Goal: Use online tool/utility: Utilize a website feature to perform a specific function

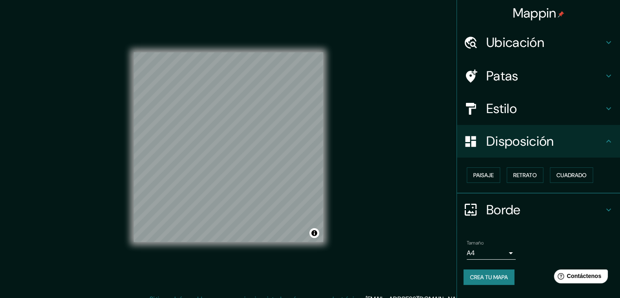
click at [225, 256] on div "© Mapbox © OpenStreetMap Improve this map" at bounding box center [229, 147] width 190 height 268
click at [205, 260] on div "© Mapbox © OpenStreetMap Improve this map" at bounding box center [229, 147] width 190 height 268
click at [223, 290] on div "© Mapbox © OpenStreetMap Improve this map" at bounding box center [229, 147] width 216 height 294
click at [127, 239] on div "© Mapbox © OpenStreetMap Improve this map" at bounding box center [229, 147] width 216 height 294
click at [210, 248] on div "© Mapbox © OpenStreetMap Improve this map" at bounding box center [229, 147] width 190 height 268
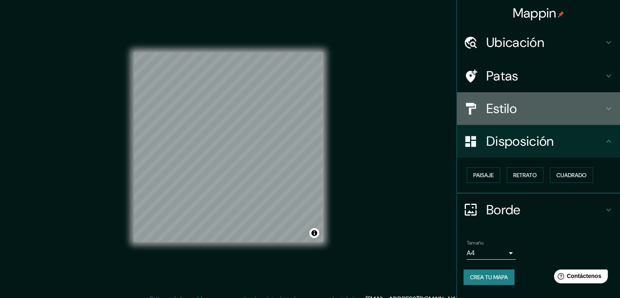
click at [520, 109] on h4 "Estilo" at bounding box center [545, 108] width 117 height 16
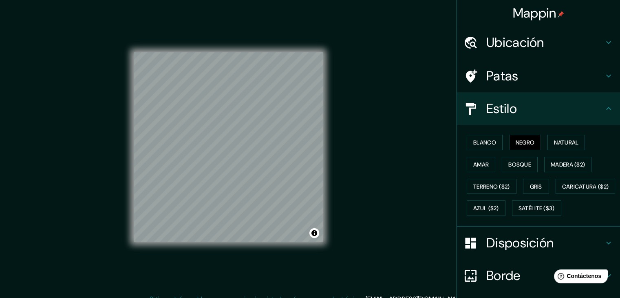
click at [595, 103] on h4 "Estilo" at bounding box center [545, 108] width 117 height 16
click at [595, 105] on h4 "Estilo" at bounding box center [545, 108] width 117 height 16
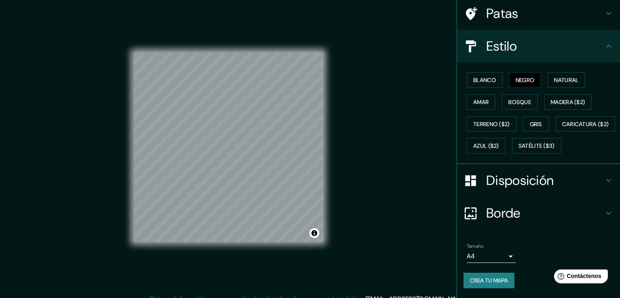
click at [560, 177] on h4 "Disposición" at bounding box center [545, 180] width 117 height 16
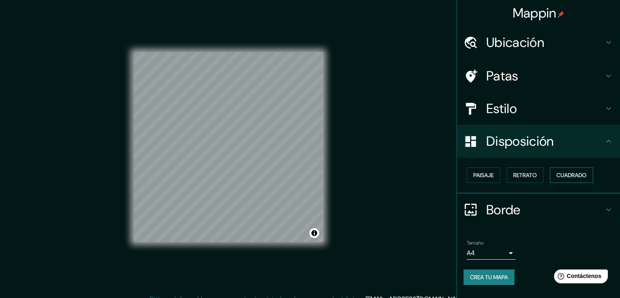
click at [569, 177] on font "Cuadrado" at bounding box center [572, 174] width 30 height 7
click at [535, 175] on font "Retrato" at bounding box center [525, 174] width 24 height 7
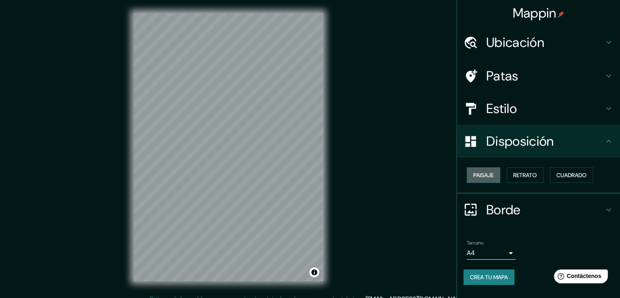
click at [483, 174] on font "Paisaje" at bounding box center [484, 174] width 20 height 7
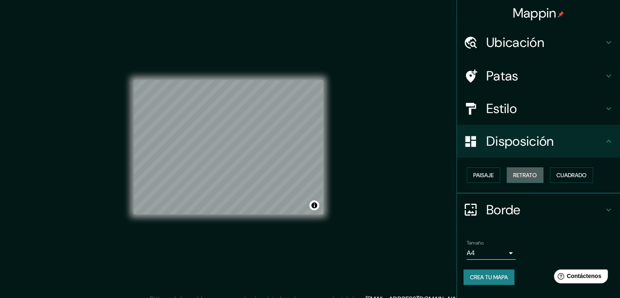
click at [519, 177] on font "Retrato" at bounding box center [525, 174] width 24 height 7
